Goal: Task Accomplishment & Management: Manage account settings

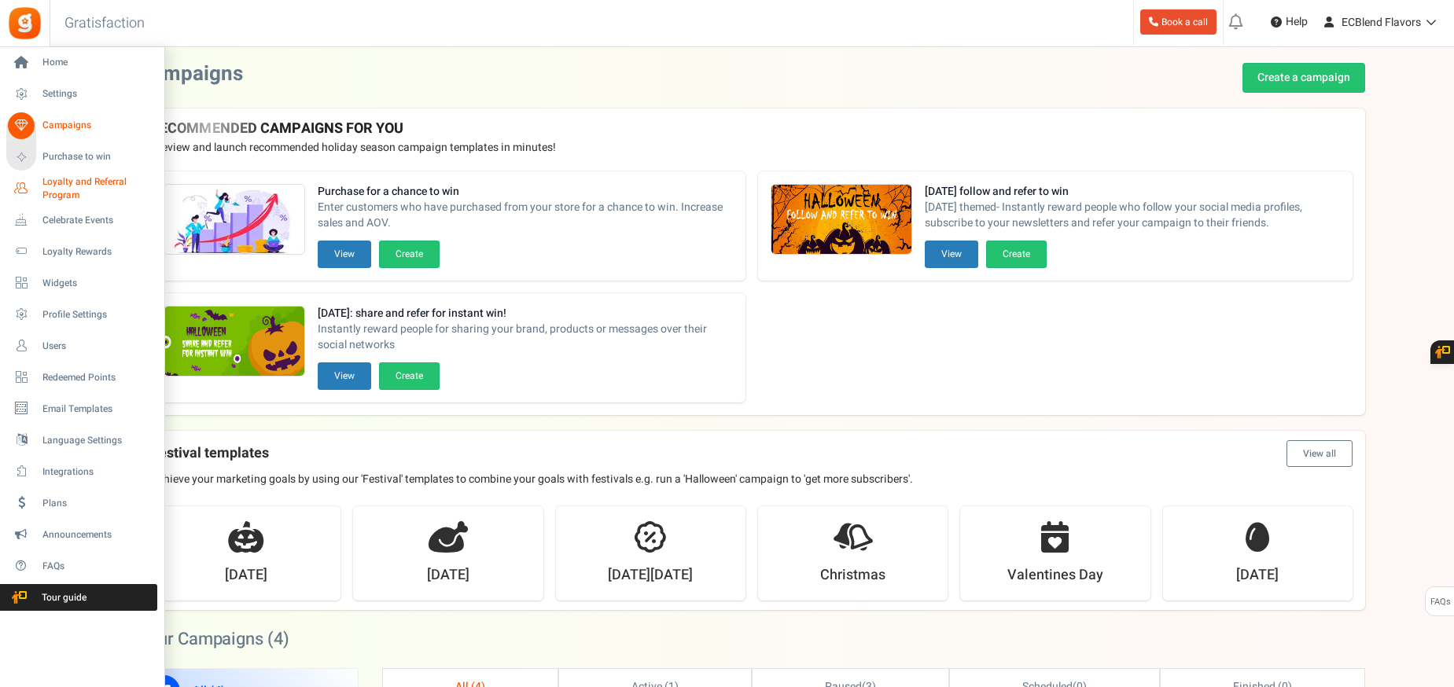
click at [18, 186] on icon at bounding box center [21, 188] width 27 height 27
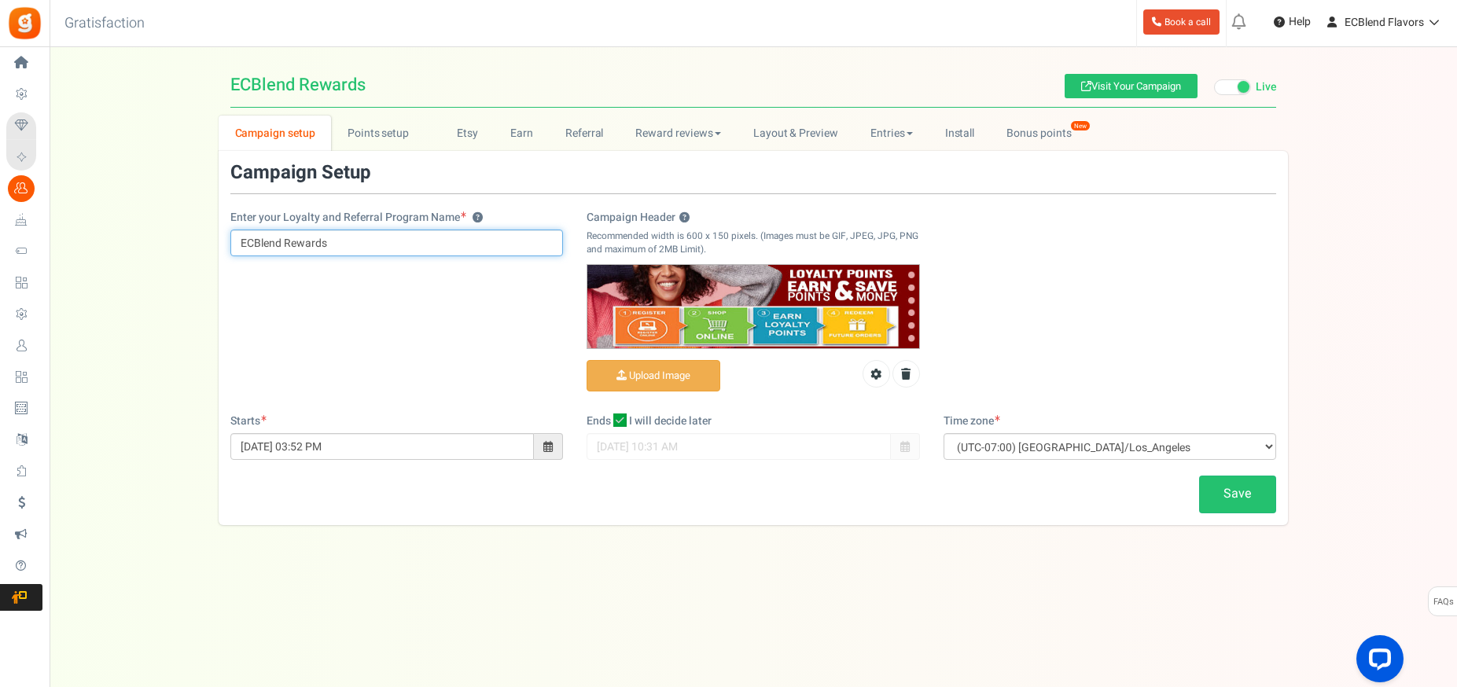
paste input "[EMAIL_ADDRESS][DOMAIN_NAME]"
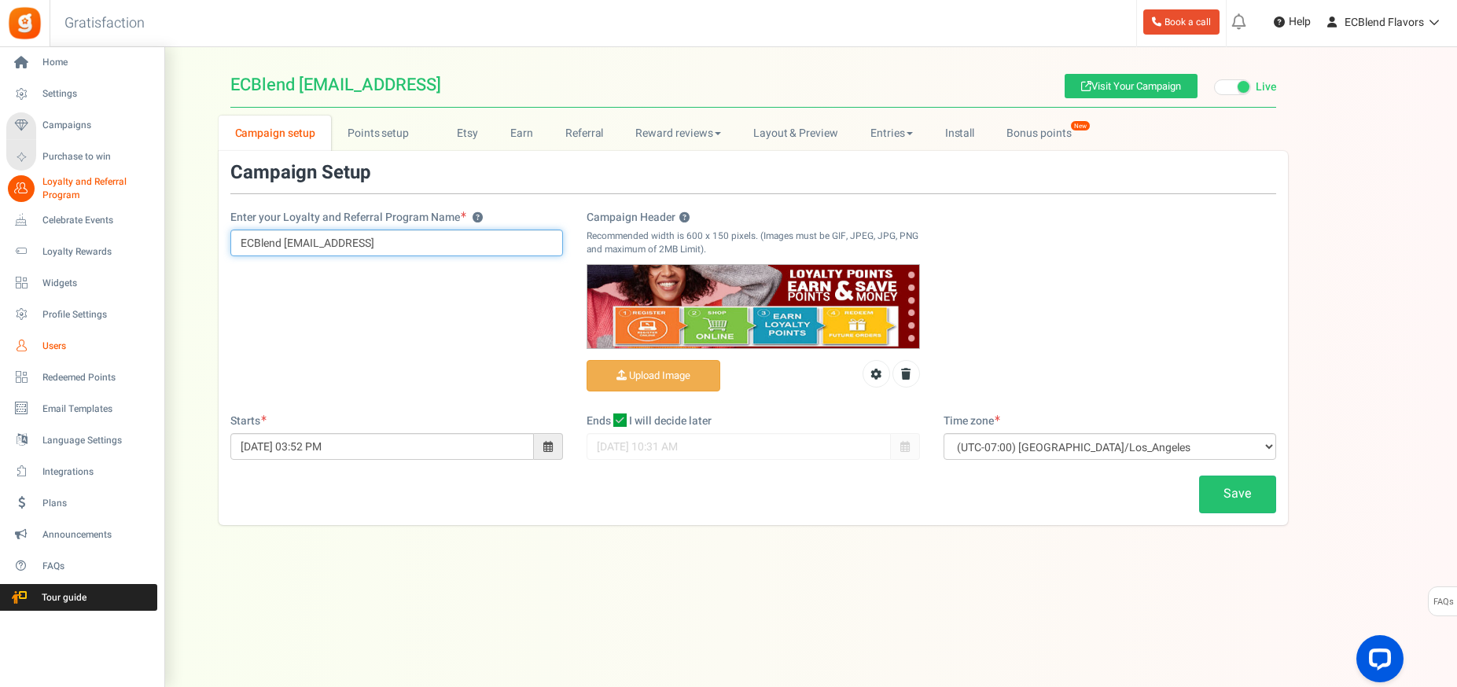
type input "ECBlend [EMAIL_ADDRESS]"
click at [48, 341] on span "Users" at bounding box center [97, 346] width 110 height 13
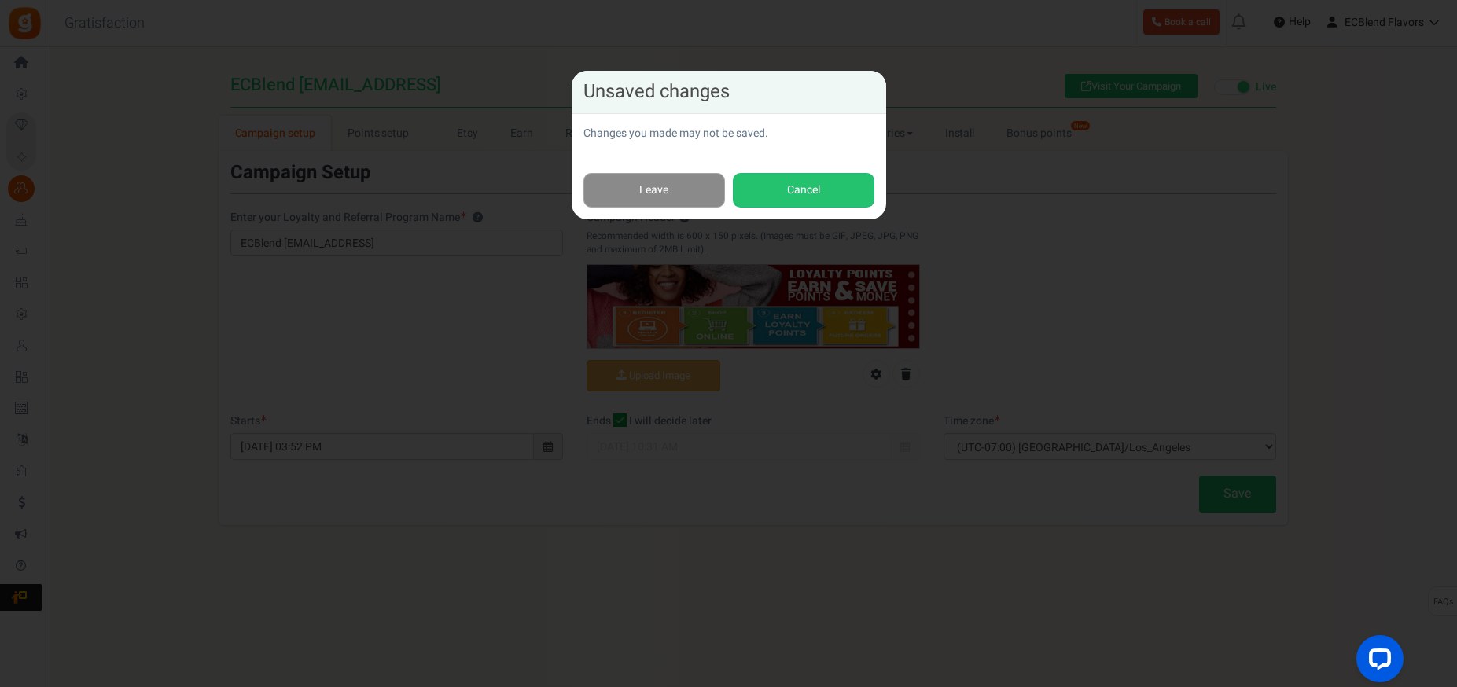
click at [658, 185] on link "Leave" at bounding box center [654, 190] width 142 height 35
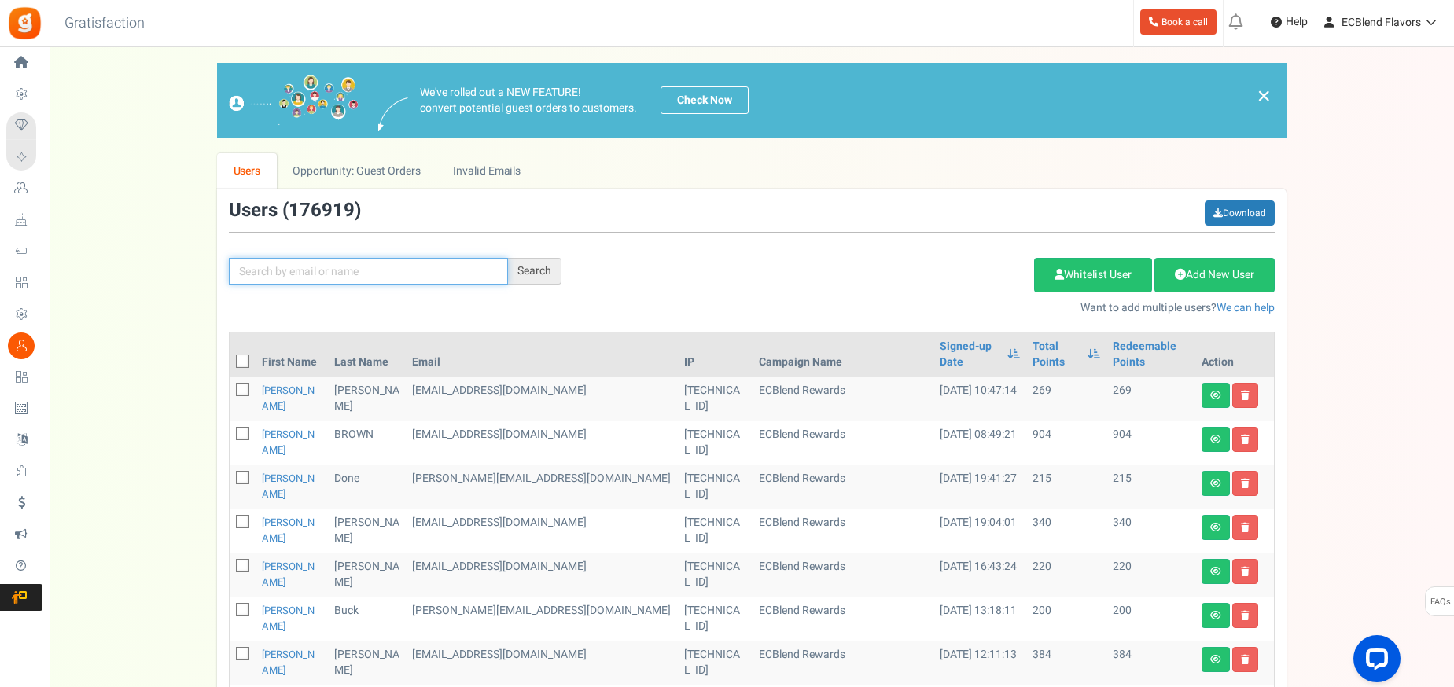
paste input "[EMAIL_ADDRESS][DOMAIN_NAME]"
type input "[EMAIL_ADDRESS][DOMAIN_NAME]"
click at [529, 268] on div "Search" at bounding box center [534, 271] width 53 height 27
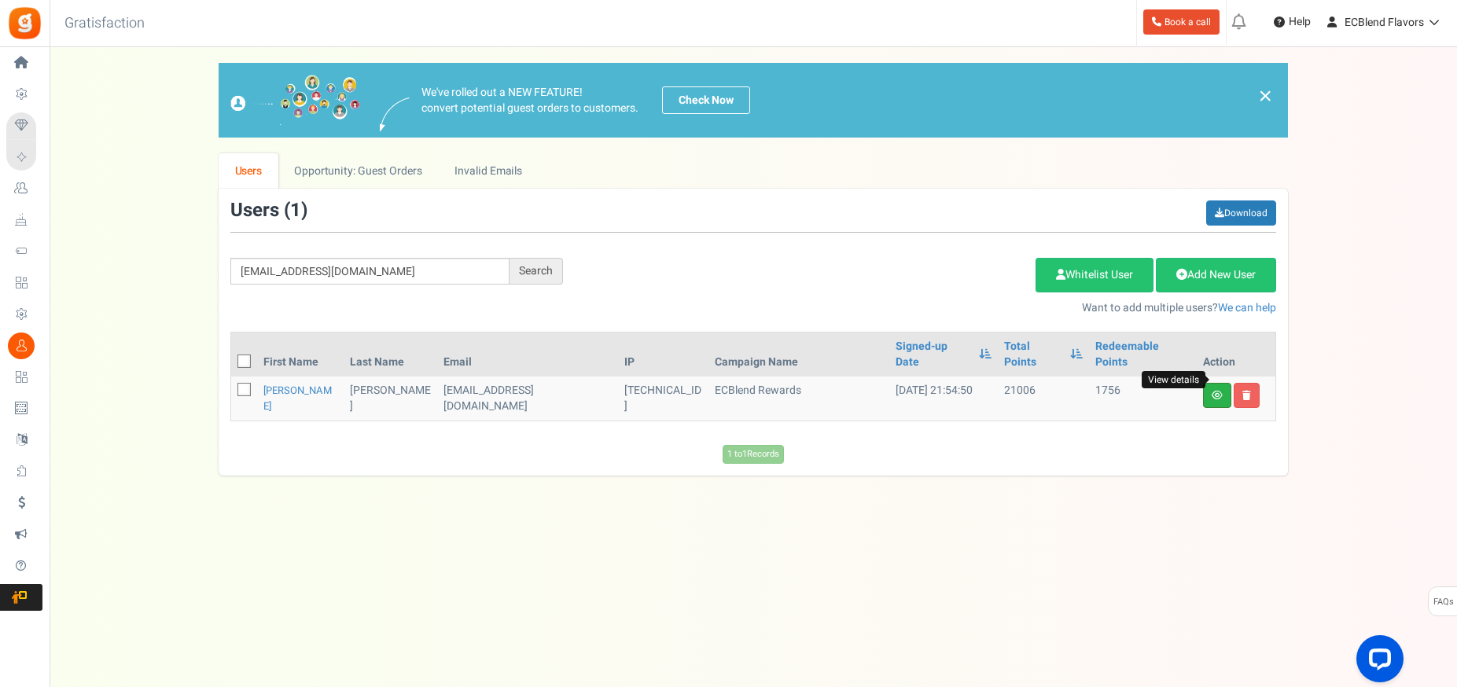
click at [1220, 391] on icon at bounding box center [1217, 395] width 11 height 9
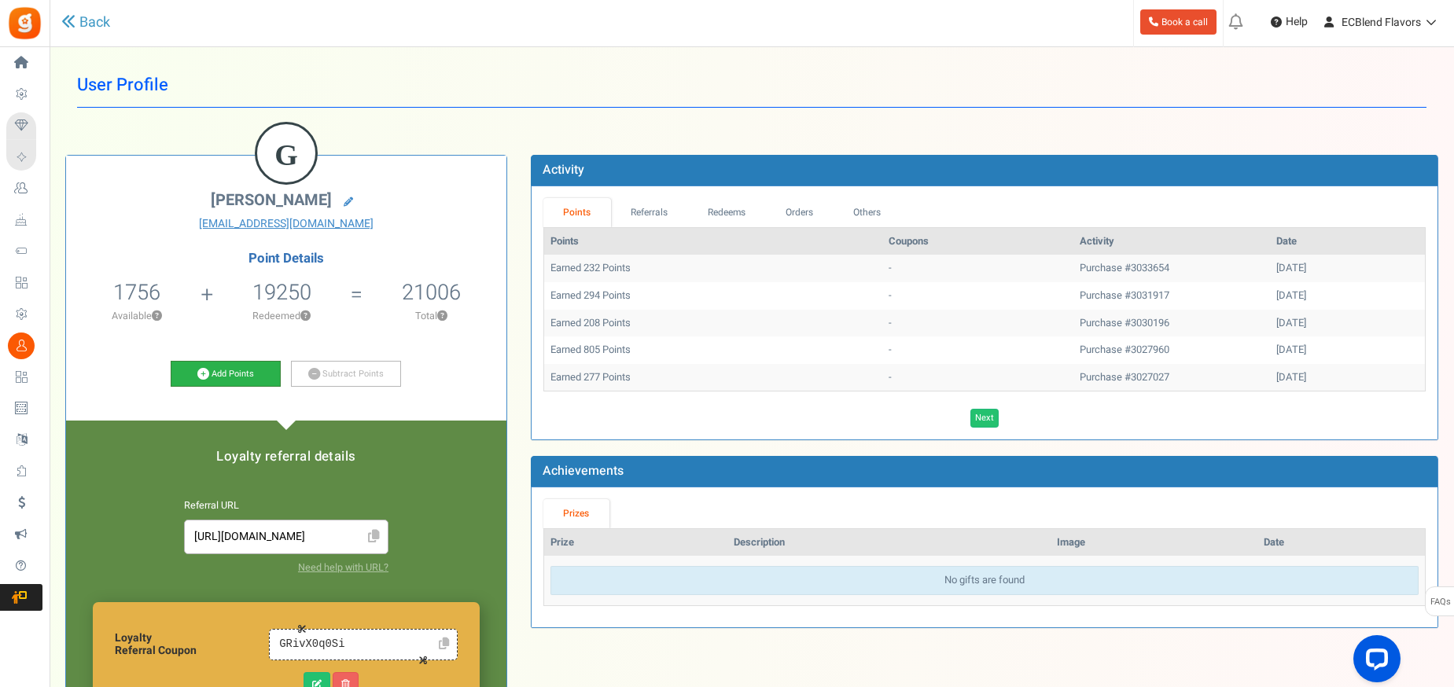
click at [227, 370] on link "Add Points" at bounding box center [226, 374] width 110 height 27
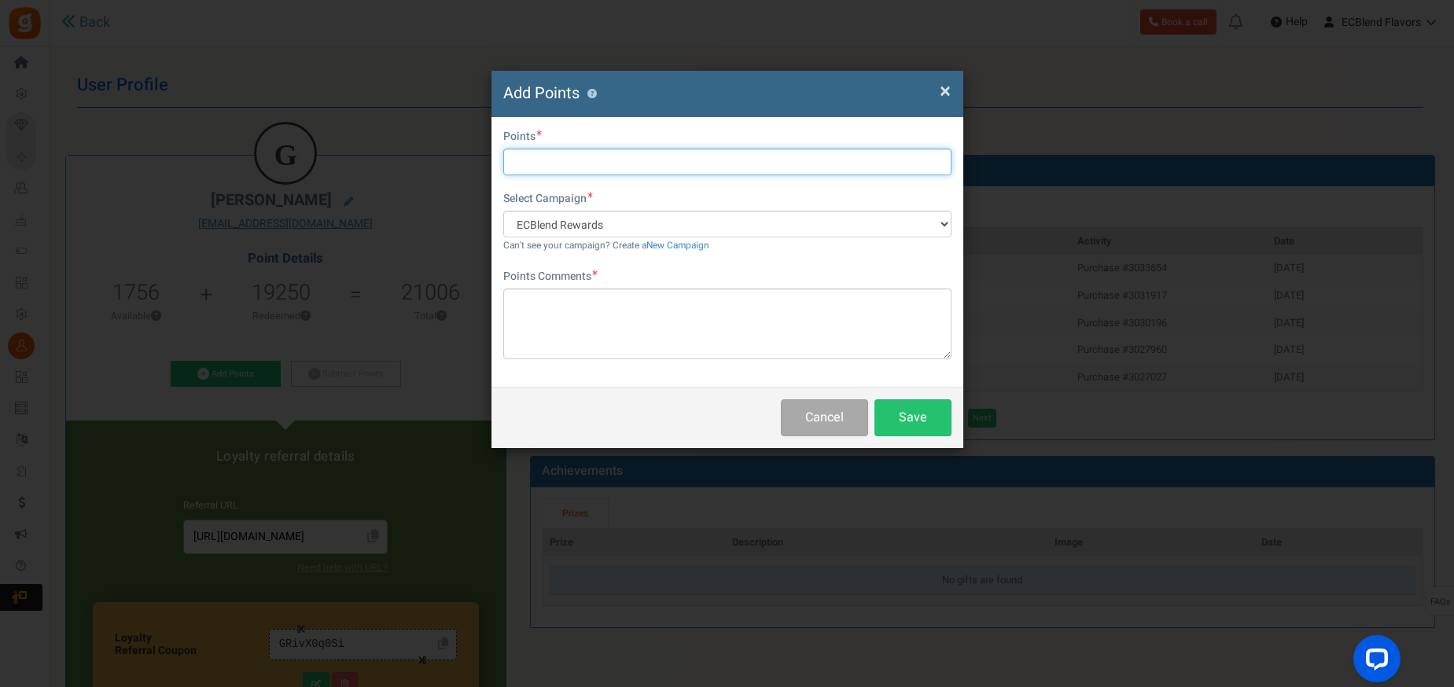
click at [557, 160] on input "text" at bounding box center [727, 162] width 448 height 27
type input "2500"
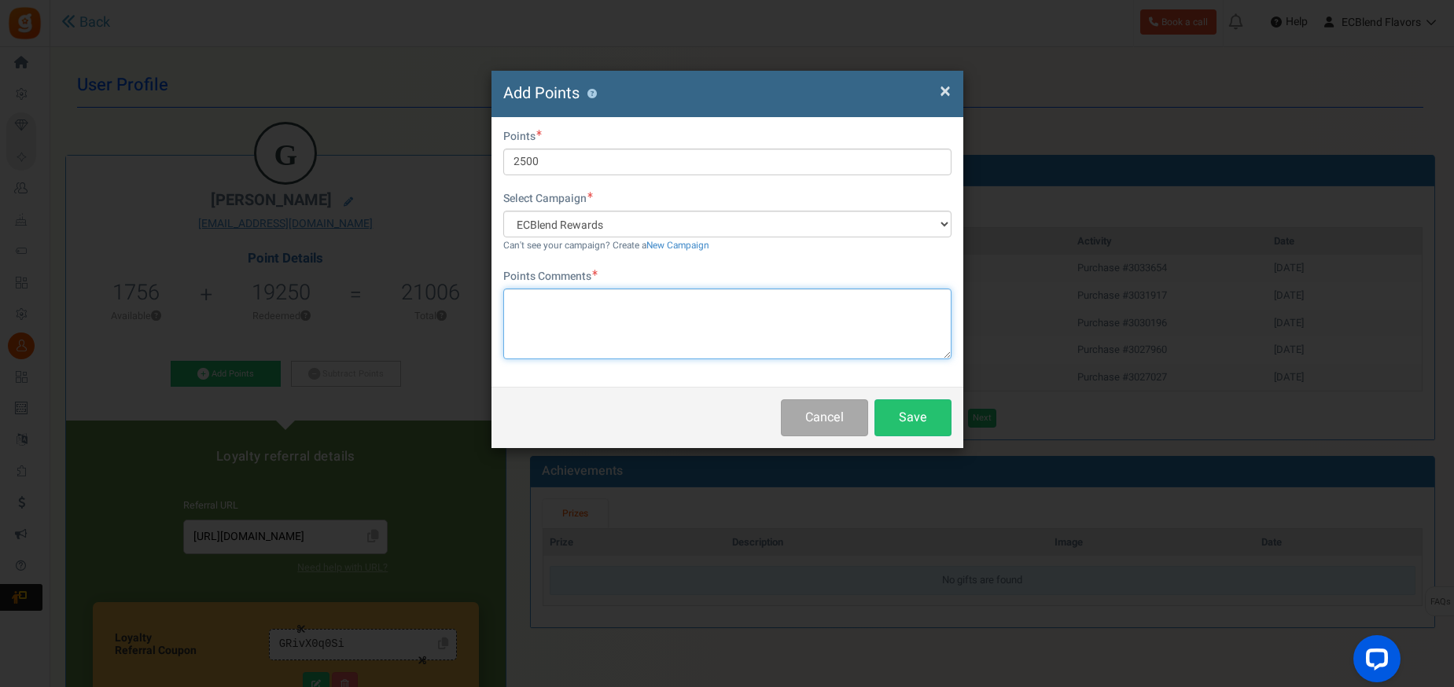
click at [553, 307] on textarea at bounding box center [727, 324] width 448 height 71
paste textarea "GRetIO2fJL"
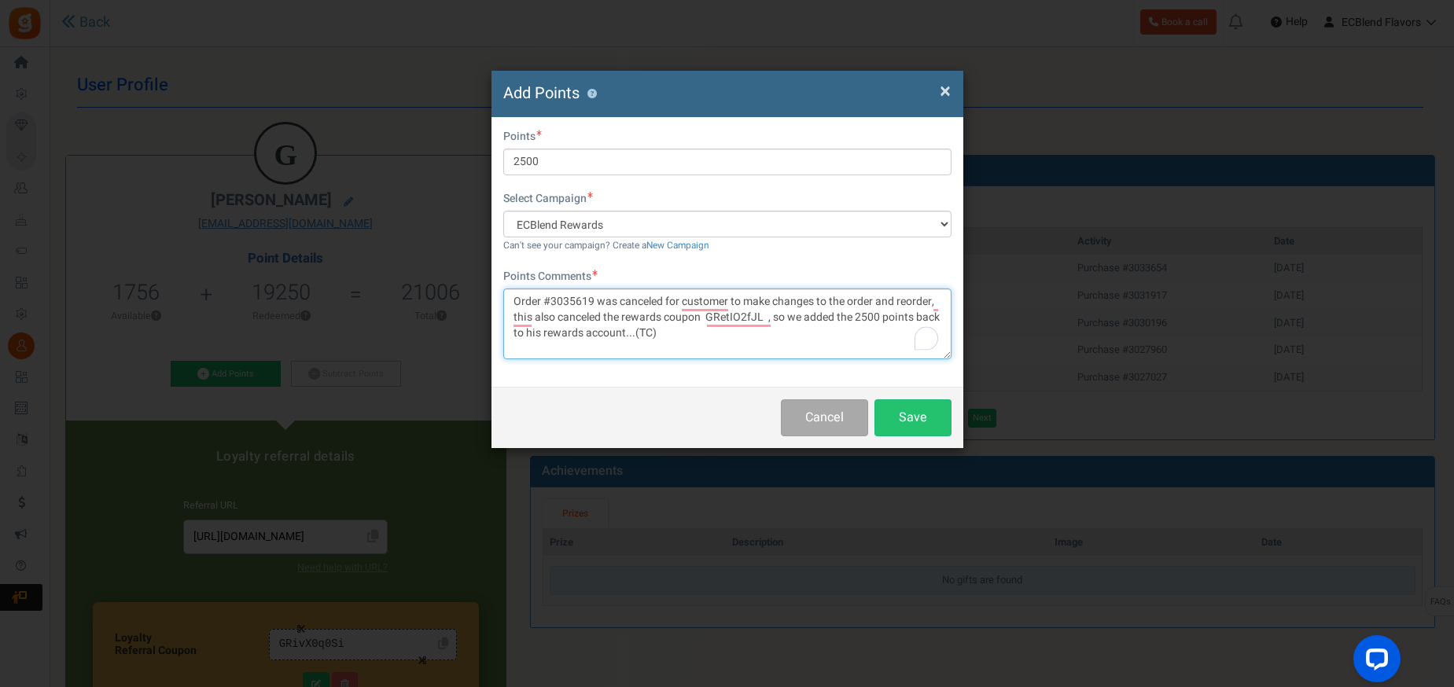
drag, startPoint x: 664, startPoint y: 330, endPoint x: 512, endPoint y: 305, distance: 153.8
click at [512, 303] on textarea "Order #3035619 was canceled for customer to make changes to the order and reord…" at bounding box center [727, 324] width 448 height 71
type textarea "Order #3035619 was canceled for customer to make changes to the order and reord…"
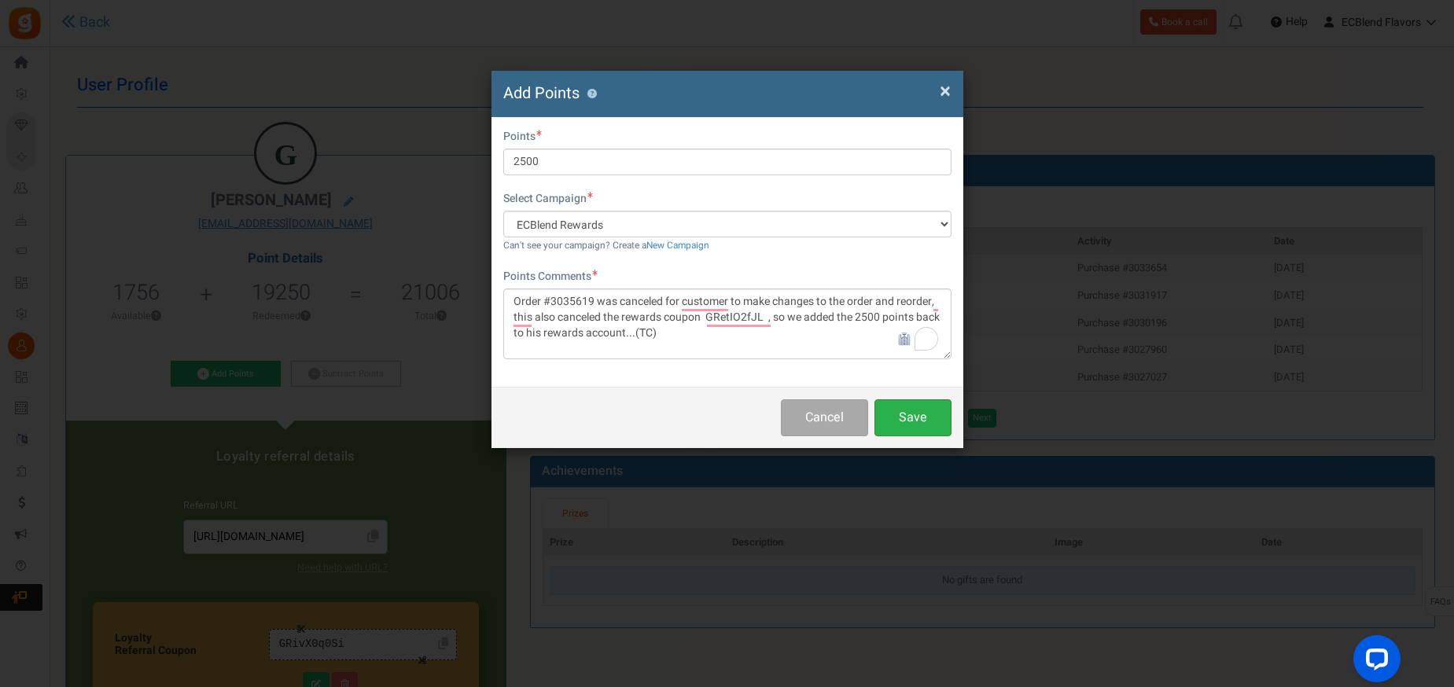
click at [907, 421] on button "Save" at bounding box center [912, 417] width 77 height 37
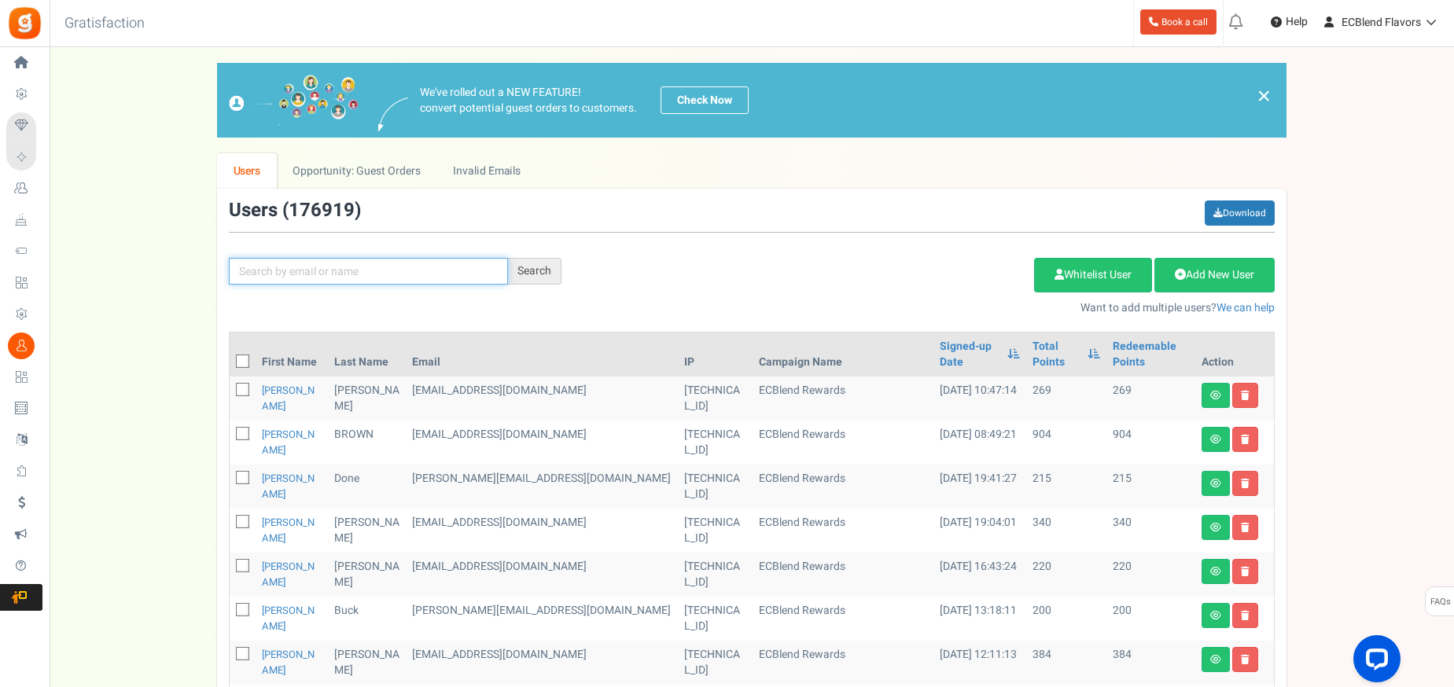
paste input "[EMAIL_ADDRESS][DOMAIN_NAME]"
type input "[EMAIL_ADDRESS][DOMAIN_NAME]"
click at [546, 271] on div "Search" at bounding box center [534, 271] width 53 height 27
